Goal: Task Accomplishment & Management: Use online tool/utility

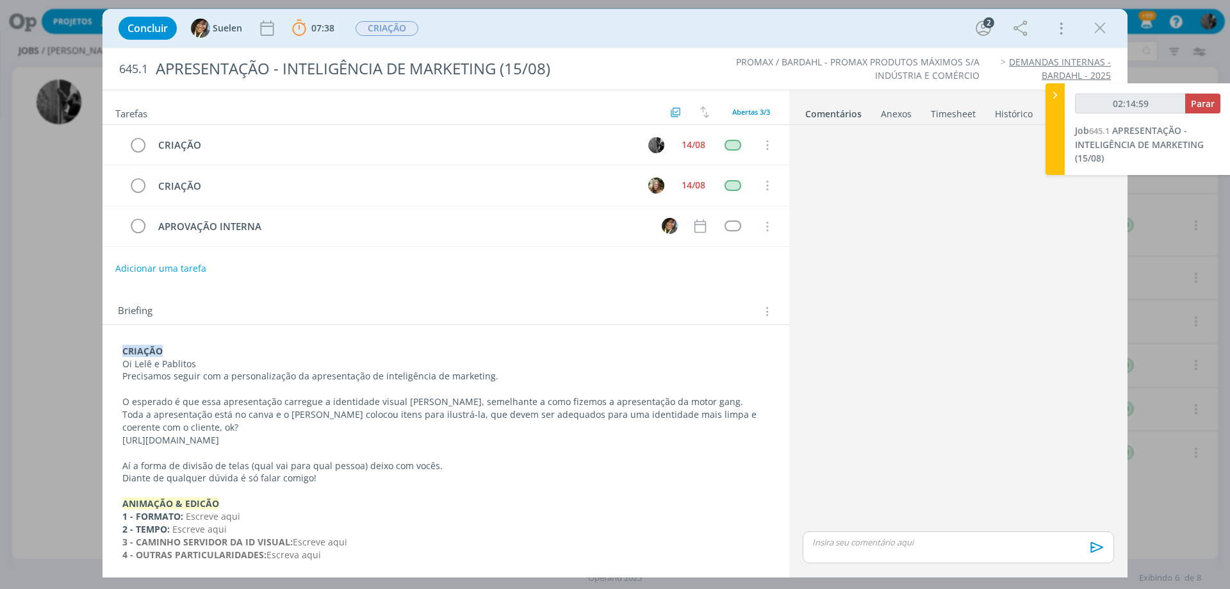
type input "02:15:00"
click at [1207, 105] on span "Parar" at bounding box center [1203, 103] width 24 height 12
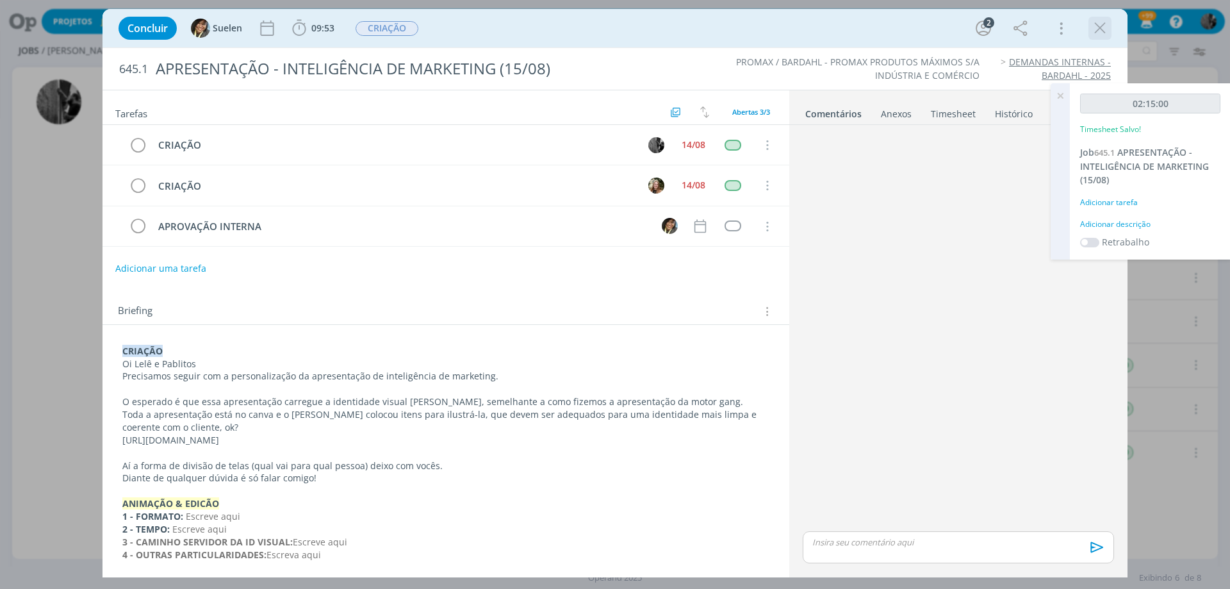
click at [1100, 29] on icon "dialog" at bounding box center [1099, 28] width 19 height 19
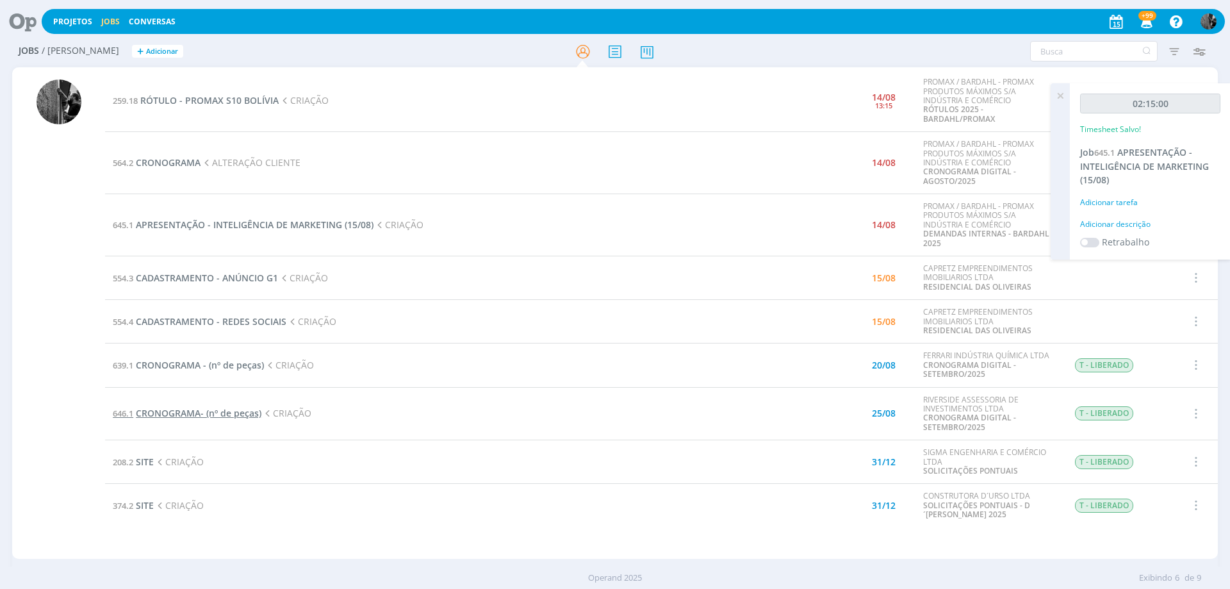
click at [237, 415] on span "CRONOGRAMA- (nº de peças)" at bounding box center [199, 413] width 126 height 12
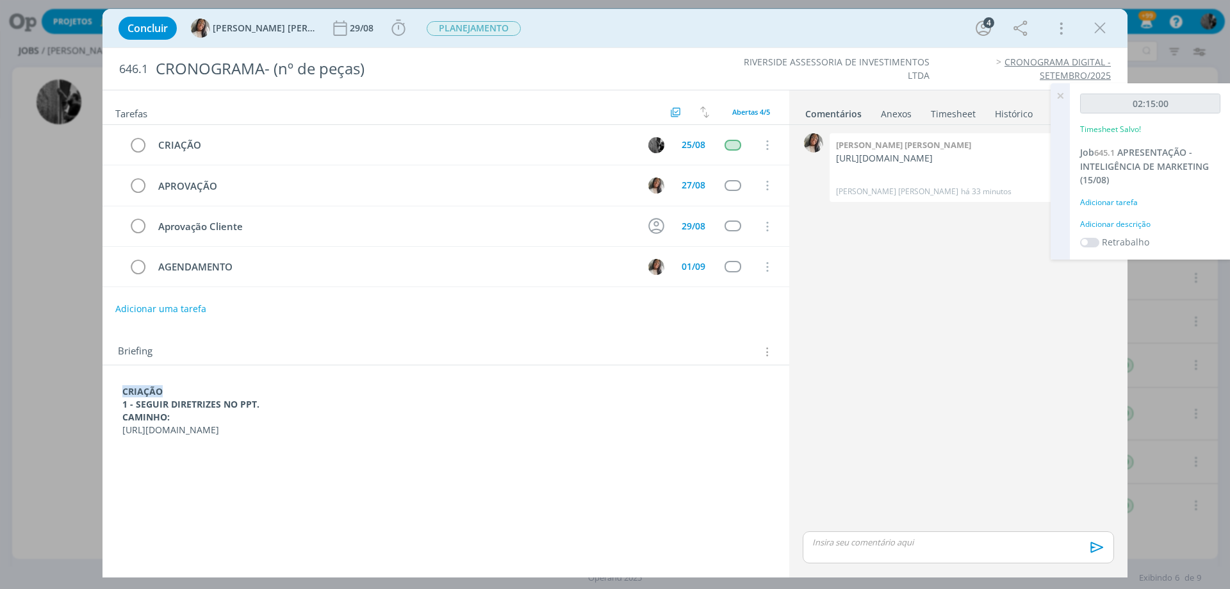
click at [1069, 91] on icon at bounding box center [1060, 95] width 23 height 25
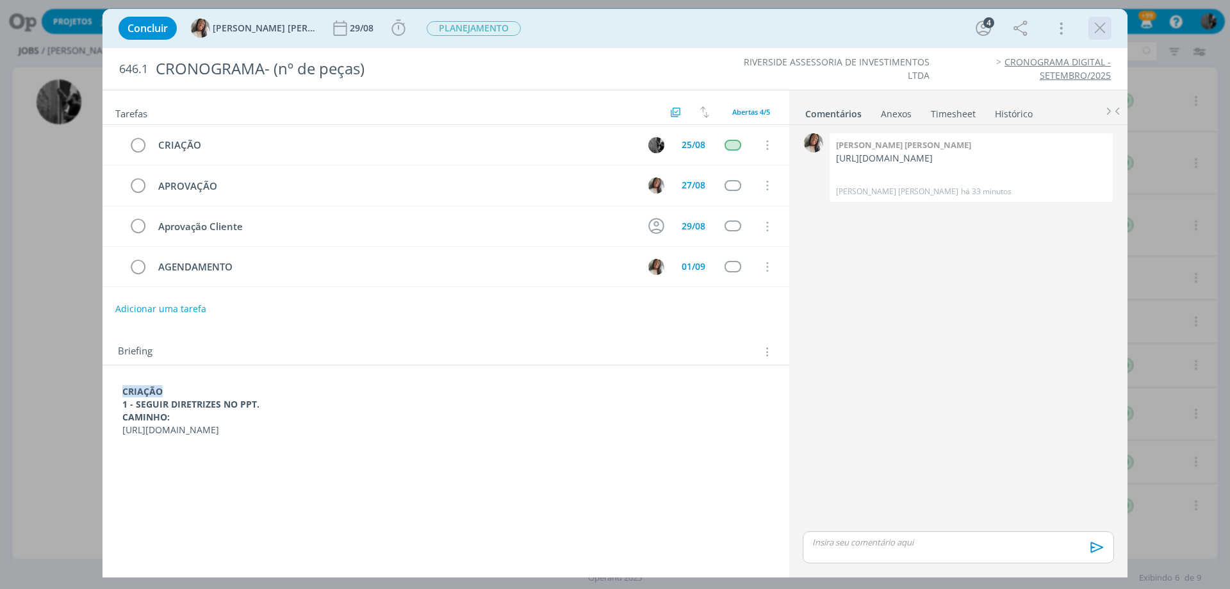
click at [1101, 22] on icon "dialog" at bounding box center [1099, 28] width 19 height 19
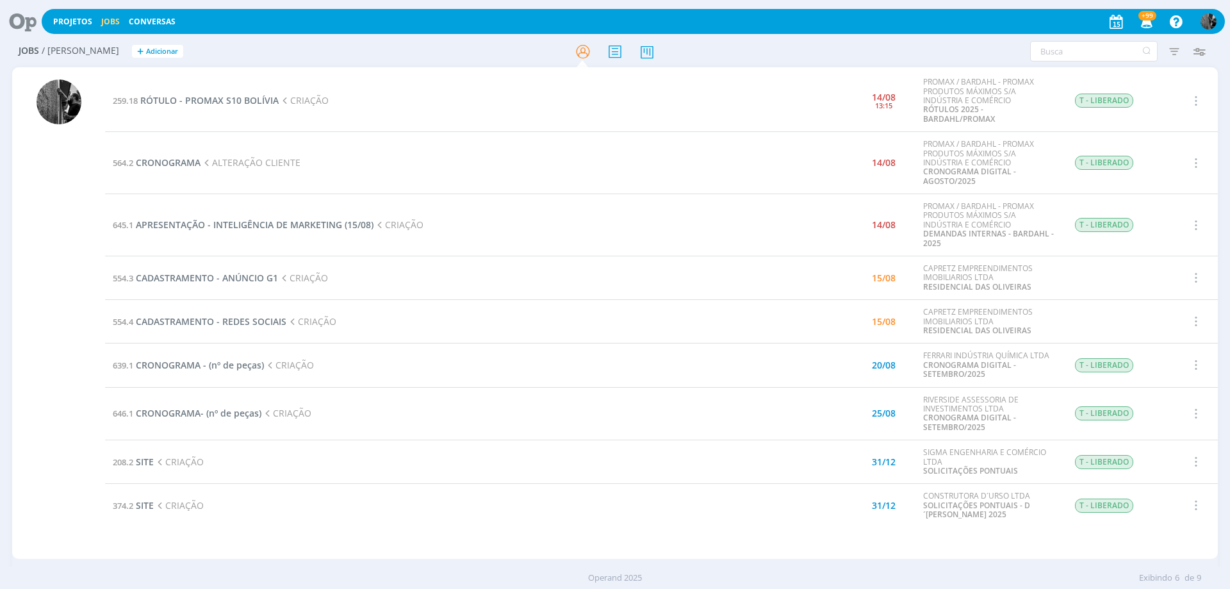
click at [278, 231] on td "645.1 APRESENTAÇÃO - INTELIGÊNCIA DE MARKETING (15/08) CRIAÇÃO" at bounding box center [439, 225] width 669 height 62
click at [341, 220] on span "APRESENTAÇÃO - INTELIGÊNCIA DE MARKETING (15/08)" at bounding box center [255, 224] width 238 height 12
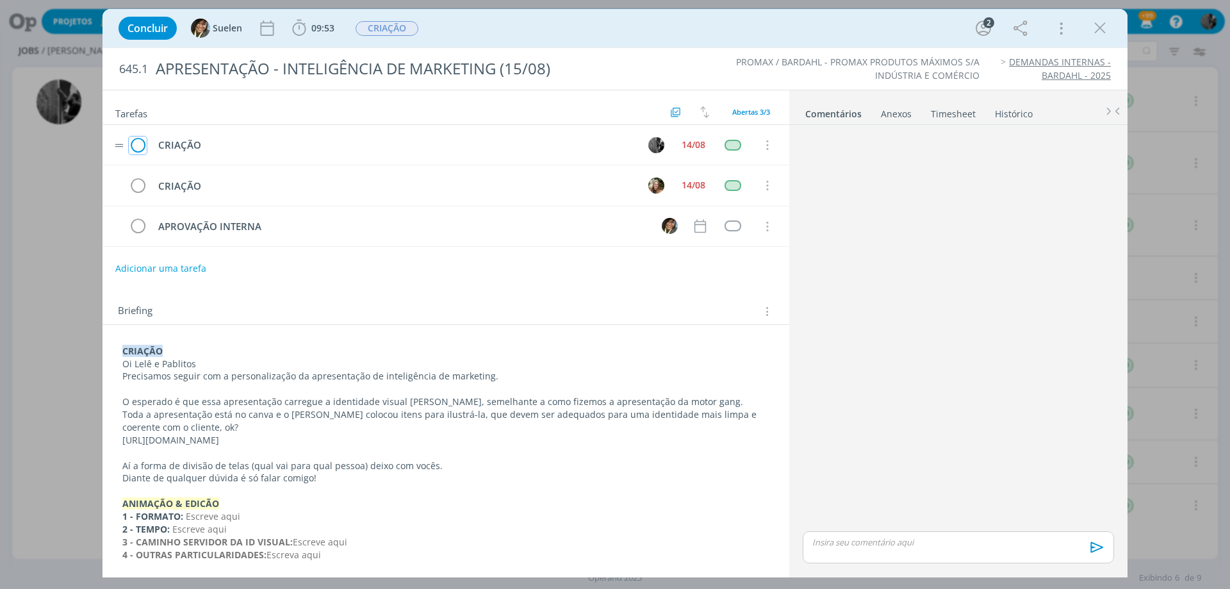
click at [138, 142] on icon "dialog" at bounding box center [138, 145] width 18 height 19
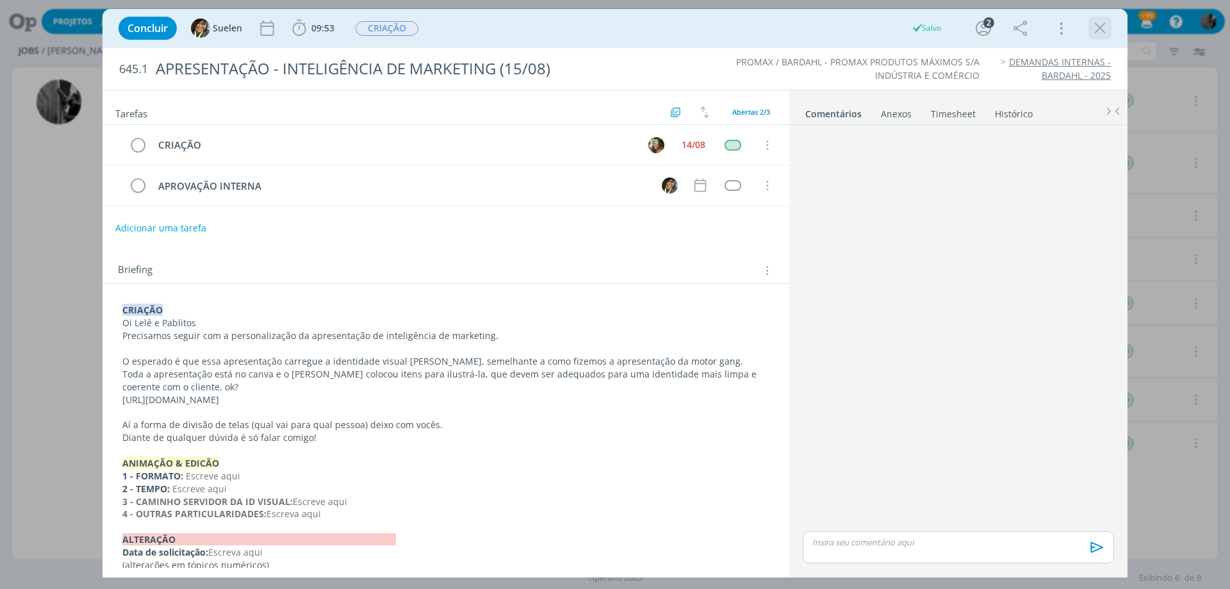
drag, startPoint x: 1097, startPoint y: 22, endPoint x: 960, endPoint y: 228, distance: 248.0
click at [1097, 22] on icon "dialog" at bounding box center [1099, 28] width 19 height 19
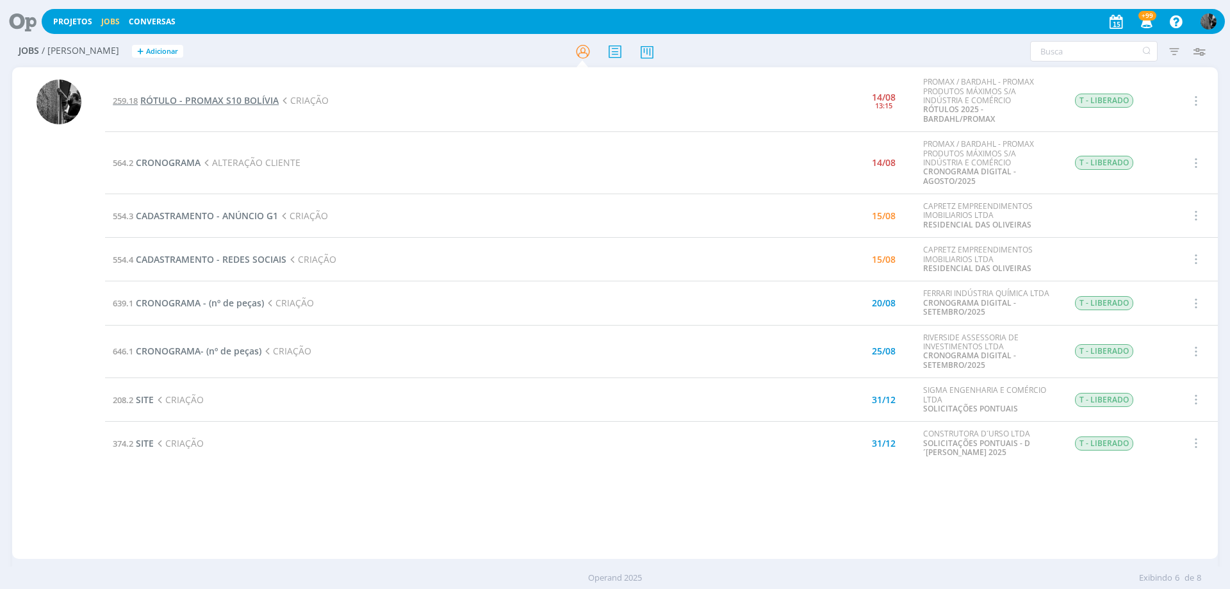
click at [240, 98] on span "RÓTULO - PROMAX S10 BOLÍVIA" at bounding box center [209, 100] width 138 height 12
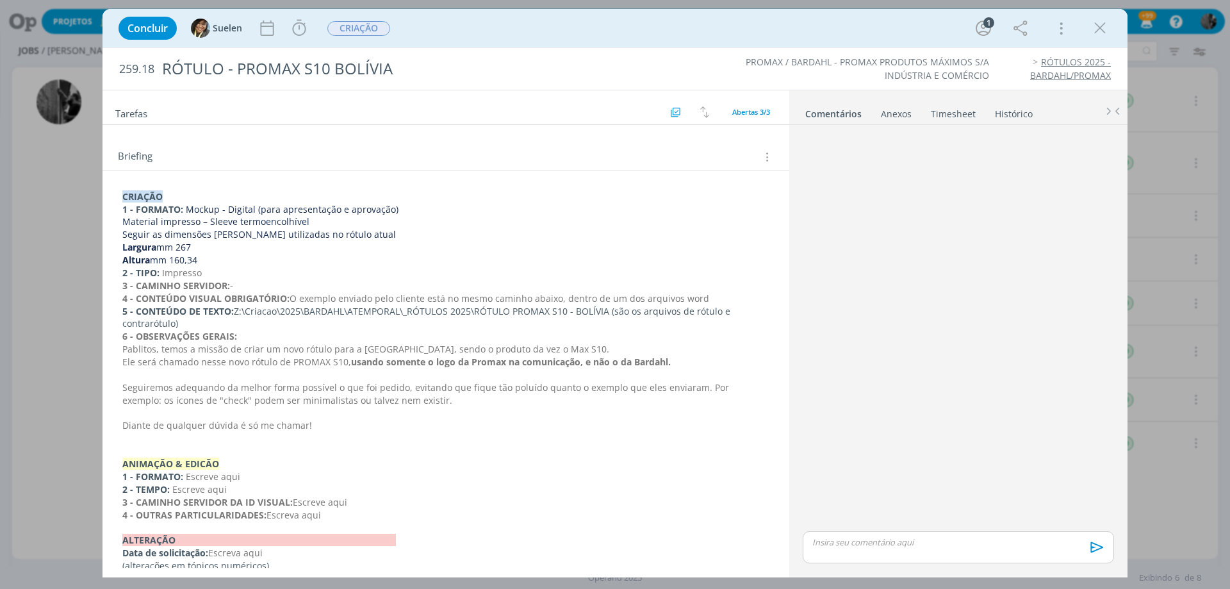
scroll to position [168, 0]
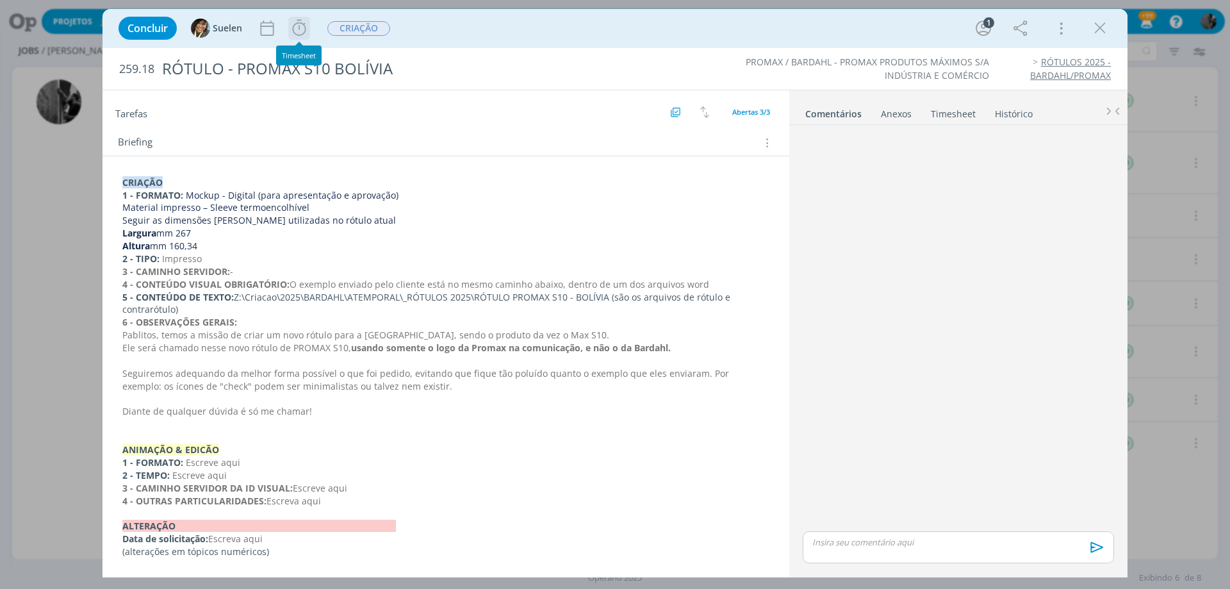
click at [303, 28] on icon "dialog" at bounding box center [299, 28] width 19 height 19
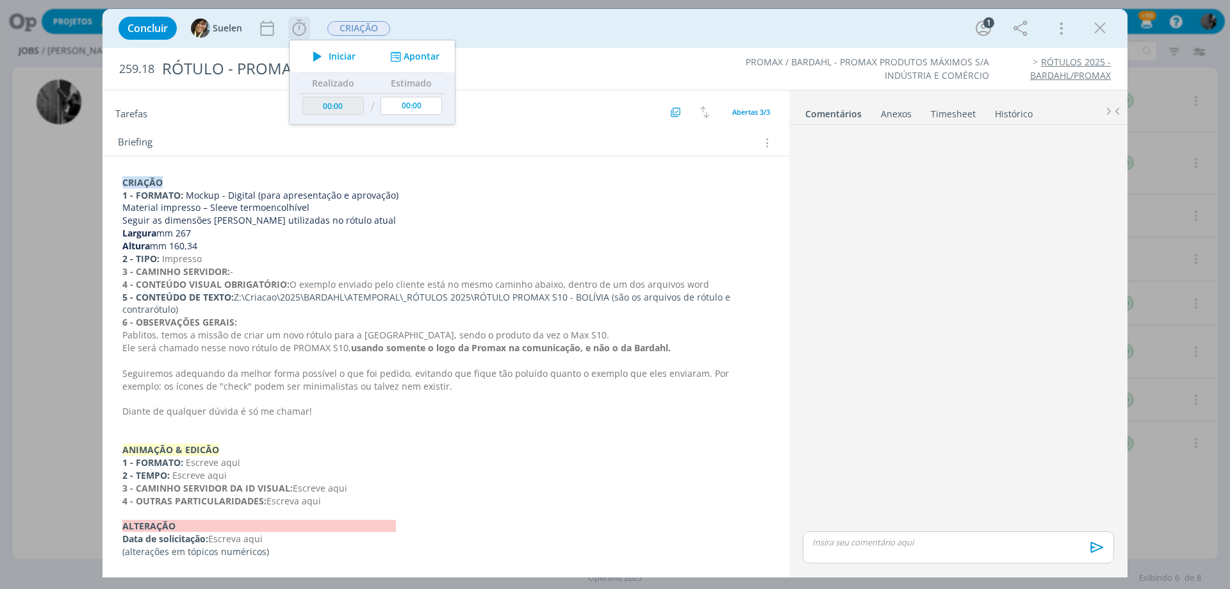
click at [332, 54] on span "Iniciar" at bounding box center [342, 56] width 27 height 9
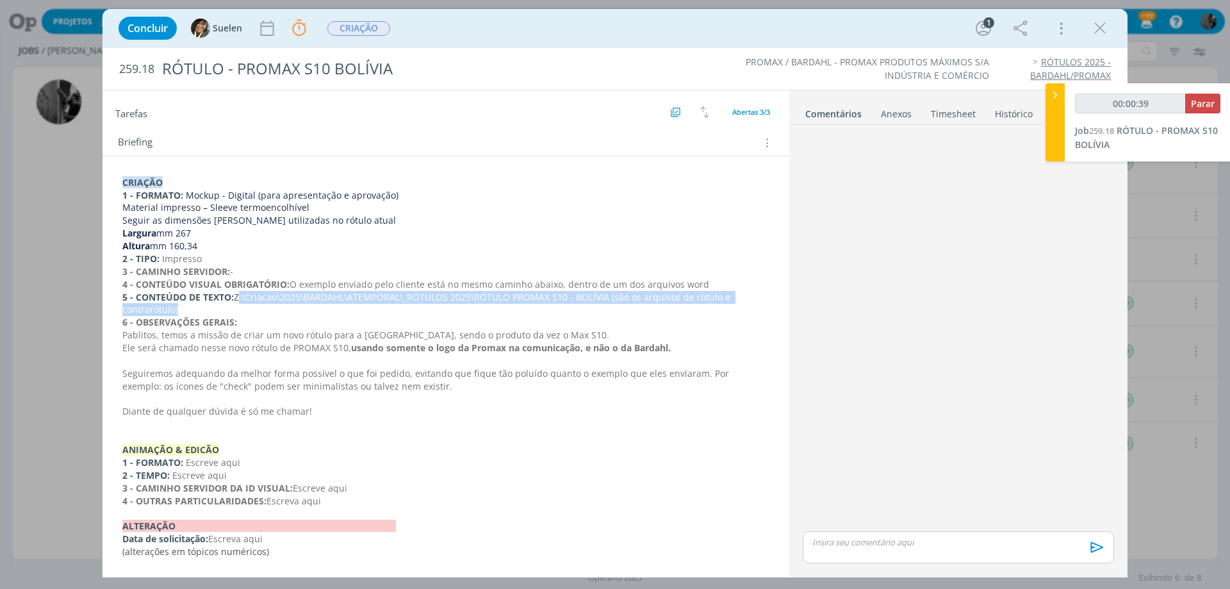
drag, startPoint x: 236, startPoint y: 300, endPoint x: 174, endPoint y: 306, distance: 62.4
click at [174, 306] on p "5 - CONTEÚDO DE TEXTO: Z:\Criacao\2025\BARDAHL\ATEMPORAL\_RÓTULOS 2025\RÓTULO P…" at bounding box center [445, 304] width 647 height 26
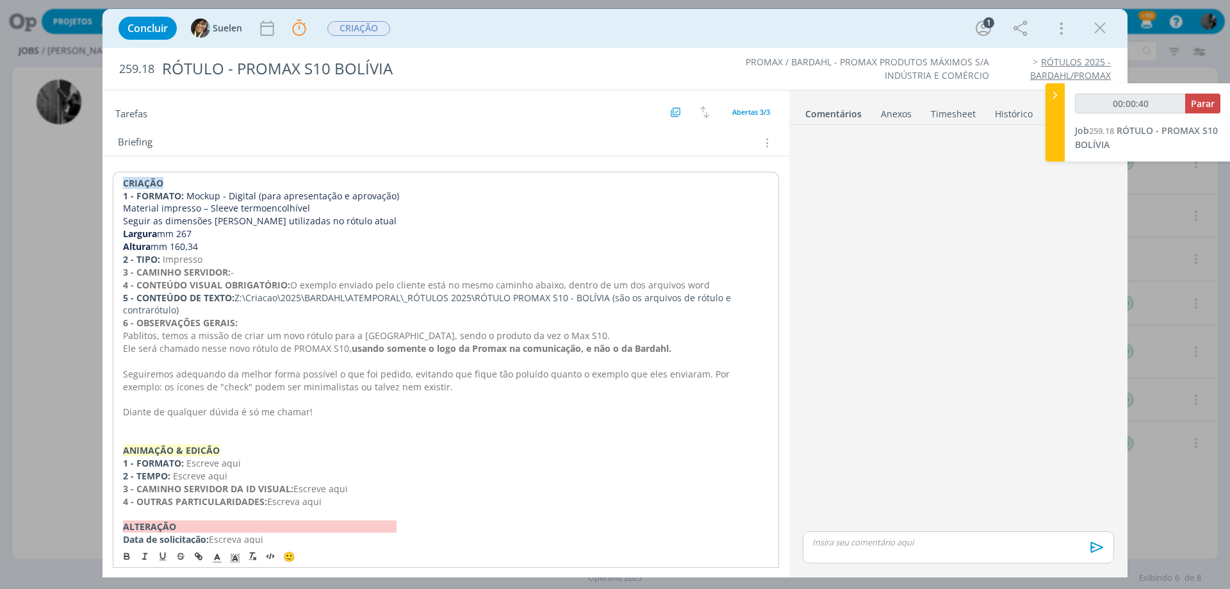
click at [372, 315] on p "5 - CONTEÚDO DE TEXTO: Z:\Criacao\2025\BARDAHL\ATEMPORAL\_RÓTULOS 2025\RÓTULO P…" at bounding box center [446, 304] width 646 height 26
drag, startPoint x: 238, startPoint y: 294, endPoint x: 319, endPoint y: 309, distance: 82.7
click at [319, 309] on p "5 - CONTEÚDO DE TEXTO: Z:\Criacao\2025\BARDAHL\ATEMPORAL\_RÓTULOS 2025\RÓTULO P…" at bounding box center [446, 304] width 646 height 26
copy p "Z:\Criacao\2025\BARDAHL\ATEMPORAL\_RÓTULOS 2025\RÓTULO PROMAX S10 - BOLÍVIA (sã…"
click at [256, 299] on p "5 - CONTEÚDO DE TEXTO: Z:\Criacao\2025\BARDAHL\ATEMPORAL\_RÓTULOS 2025\RÓTULO P…" at bounding box center [445, 304] width 647 height 26
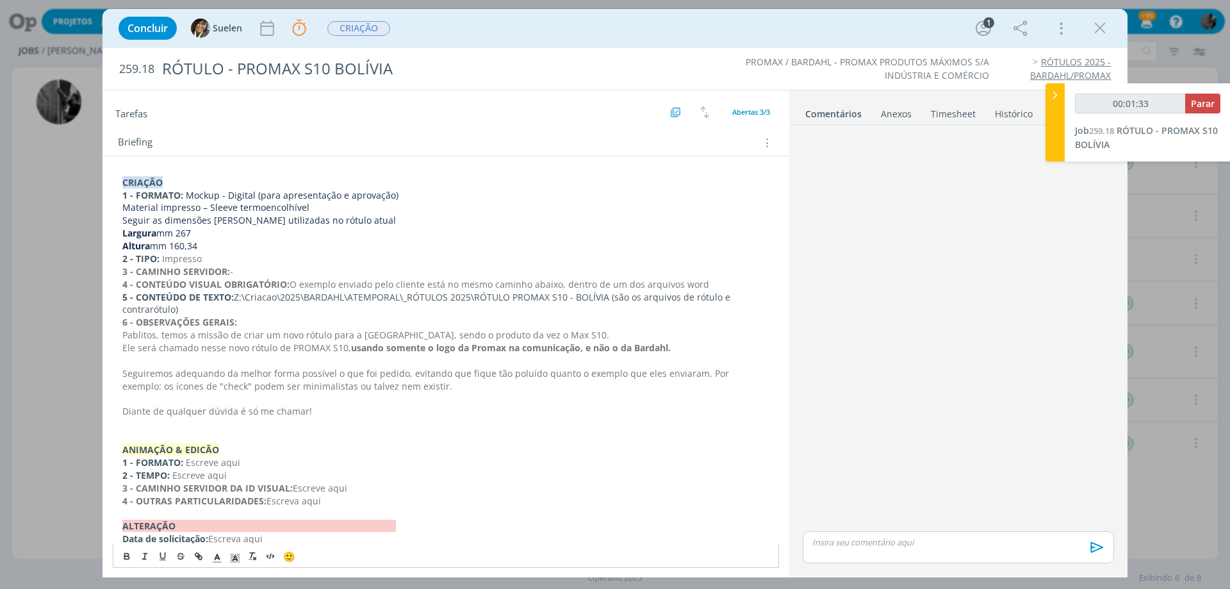
drag, startPoint x: 236, startPoint y: 295, endPoint x: 279, endPoint y: 309, distance: 45.8
click at [279, 309] on p "5 - CONTEÚDO DE TEXTO: Z:\Criacao\2025\BARDAHL\ATEMPORAL\_RÓTULOS 2025\RÓTULO P…" at bounding box center [445, 304] width 647 height 26
copy p "Z:\Criacao\2025\BARDAHL\ATEMPORAL\_RÓTULOS 2025\RÓTULO PROMAX S10 - BOLÍVIA (sã…"
click at [897, 117] on div "Anexos 0" at bounding box center [896, 114] width 31 height 13
copy p "Z:\Criacao\2025\BARDAHL\ATEMPORAL\_RÓTULOS 2025\RÓTULO PROMAX S10 - BOLÍVIA (sã…"
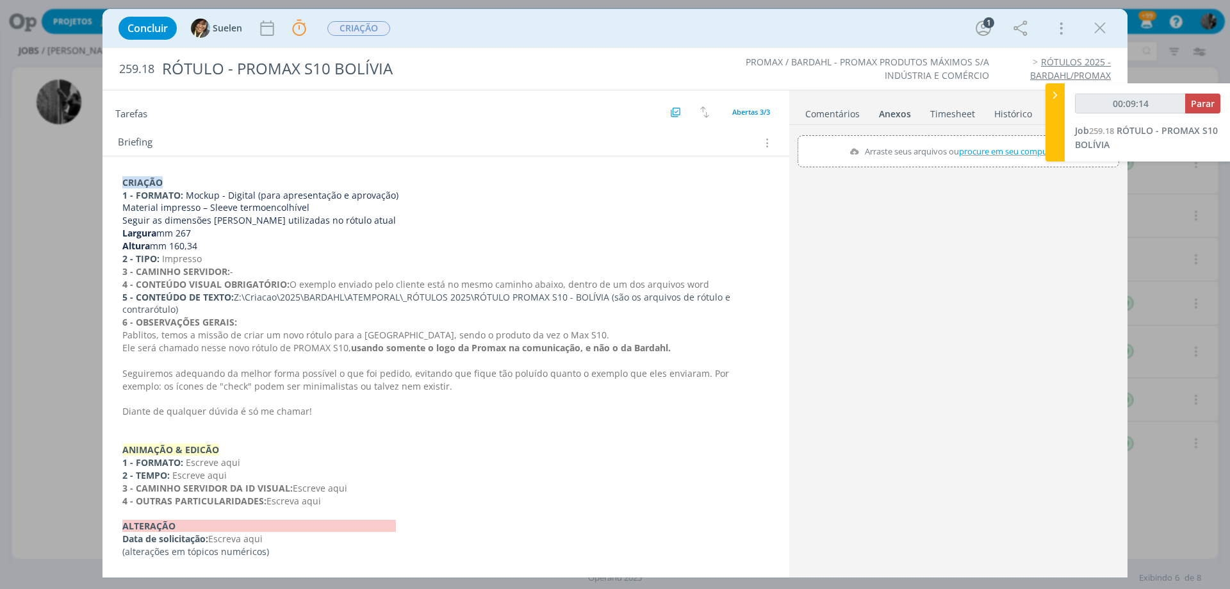
click at [190, 242] on span "mm 160,34" at bounding box center [173, 246] width 47 height 12
drag, startPoint x: 205, startPoint y: 240, endPoint x: 188, endPoint y: 238, distance: 16.9
click at [188, 238] on div "CRIAÇÃO 1 - FORMATO: Mockup - Digital (para apresentação e aprovação) Material …" at bounding box center [446, 367] width 666 height 391
click at [209, 250] on p "Altura mm 160,34" at bounding box center [445, 246] width 647 height 13
drag, startPoint x: 174, startPoint y: 243, endPoint x: 204, endPoint y: 242, distance: 30.1
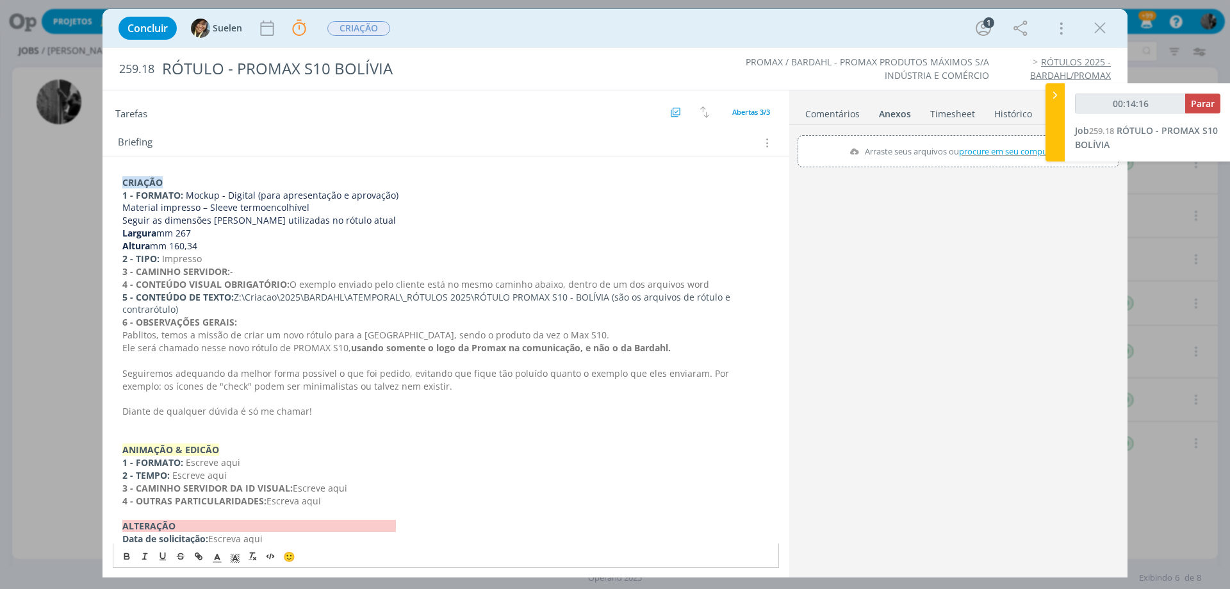
click at [204, 242] on p "Altura mm 160,34" at bounding box center [445, 246] width 647 height 13
copy span "160,34"
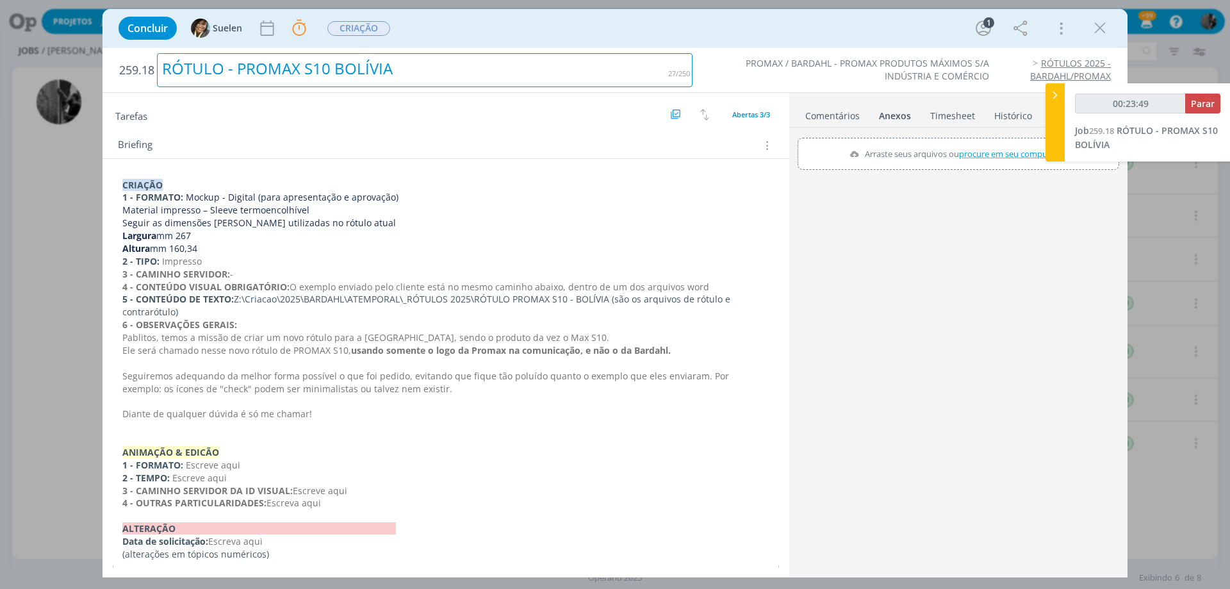
click at [165, 64] on div "RÓTULO - PROMAX S10 BOLÍVIA" at bounding box center [425, 70] width 536 height 34
drag, startPoint x: 167, startPoint y: 64, endPoint x: 423, endPoint y: 81, distance: 256.2
click at [423, 81] on div "RÓTULO - PROMAX S10 BOLÍVIA" at bounding box center [425, 70] width 536 height 34
copy div "RÓTULO - PROMAX S10 BOLÍVIA"
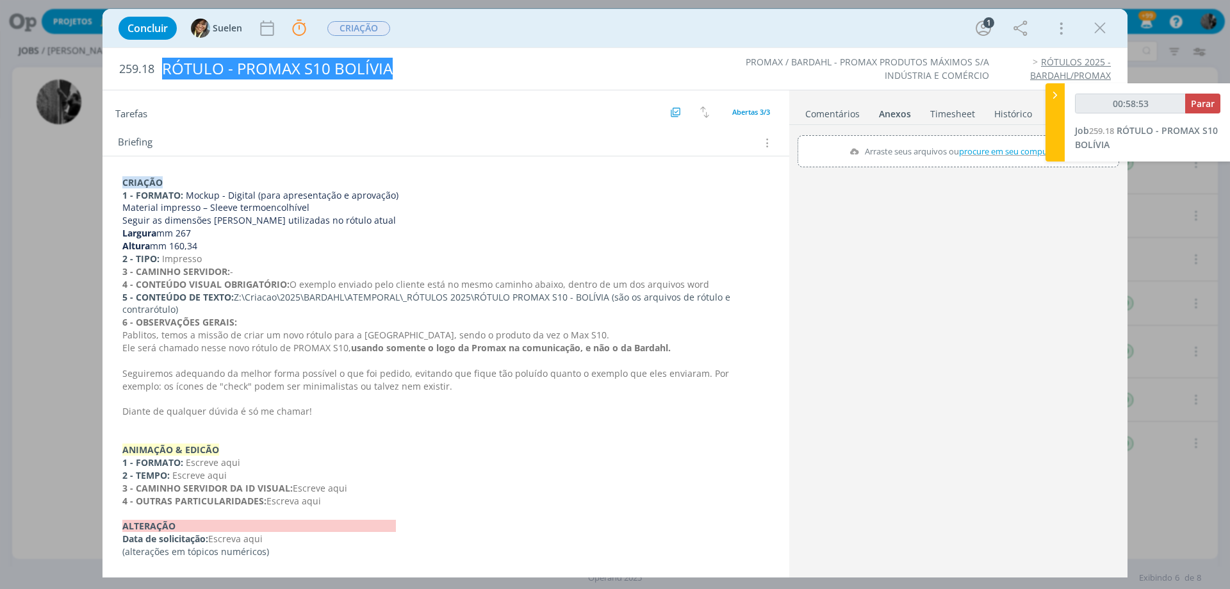
type input "00:59:53"
